Goal: Check status: Check status

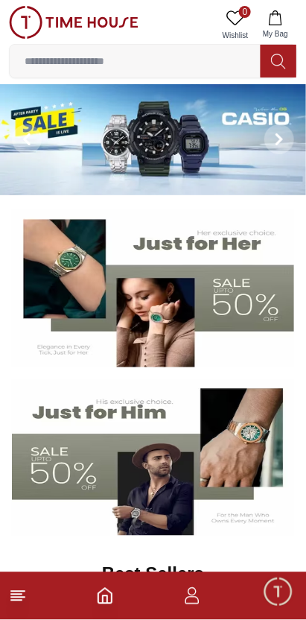
click at [197, 597] on icon "button" at bounding box center [192, 596] width 18 height 18
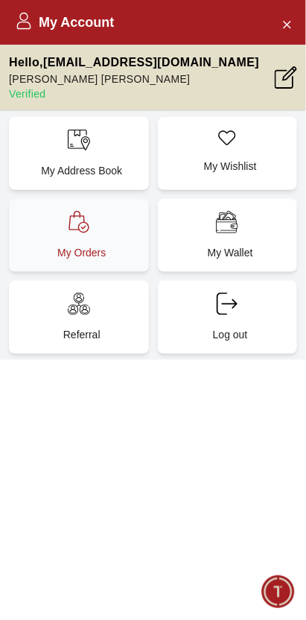
click at [124, 253] on p "My Orders" at bounding box center [82, 252] width 122 height 15
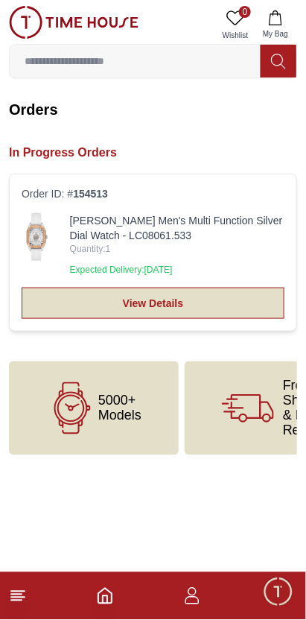
click at [220, 302] on link "View Details" at bounding box center [153, 303] width 263 height 31
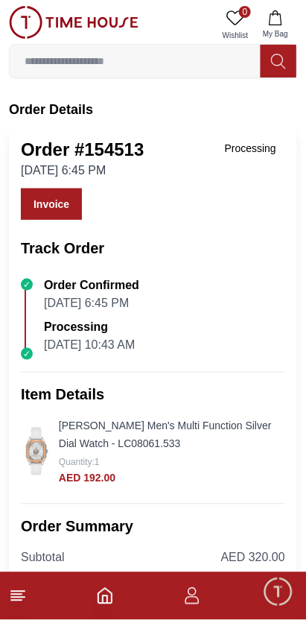
click at [30, 453] on img at bounding box center [37, 452] width 32 height 48
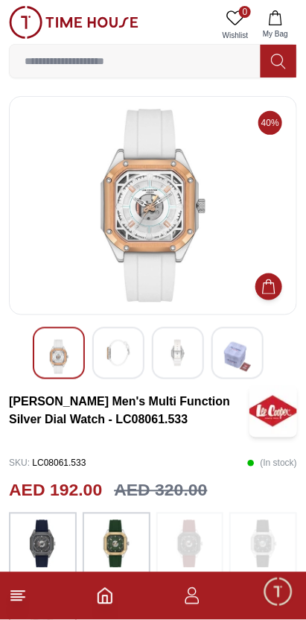
click at [107, 233] on img at bounding box center [153, 206] width 263 height 194
click at [197, 235] on img at bounding box center [153, 206] width 263 height 194
click at [122, 366] on img at bounding box center [118, 353] width 27 height 27
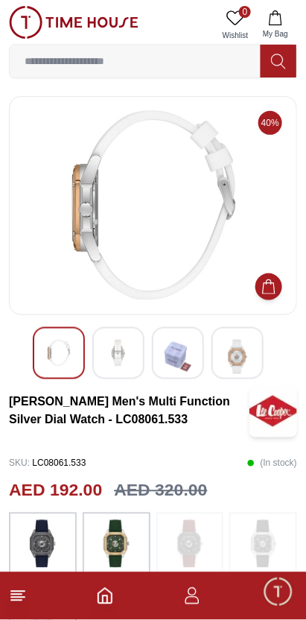
click at [233, 358] on img at bounding box center [237, 357] width 27 height 34
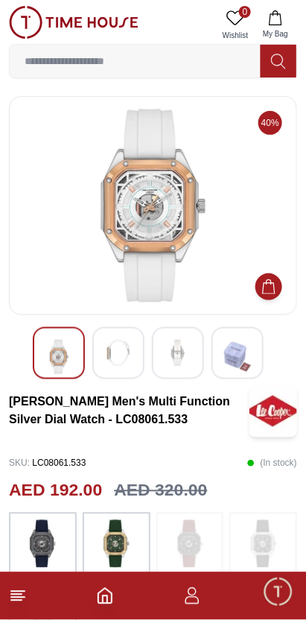
click at [179, 360] on img at bounding box center [178, 353] width 27 height 27
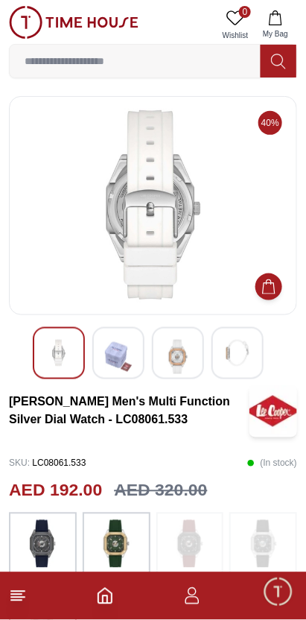
click at [135, 359] on div at bounding box center [118, 353] width 52 height 52
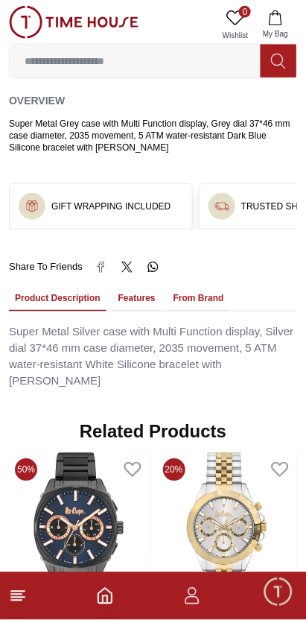
scroll to position [938, 0]
click at [139, 297] on button "Features" at bounding box center [137, 298] width 49 height 25
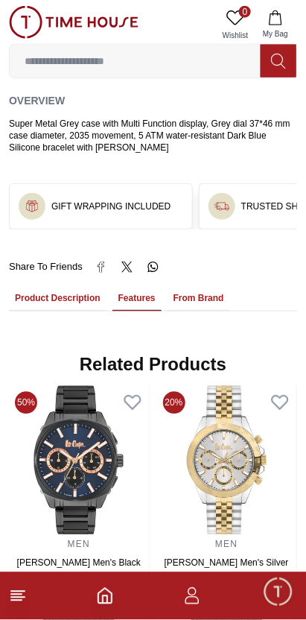
click at [192, 302] on button "From Brand" at bounding box center [199, 298] width 63 height 25
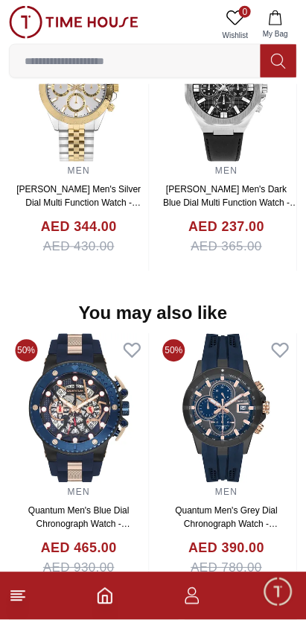
scroll to position [1678, 0]
